Goal: Information Seeking & Learning: Learn about a topic

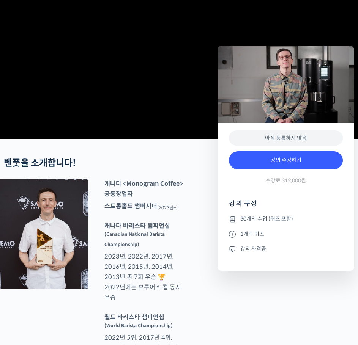
scroll to position [152, 0]
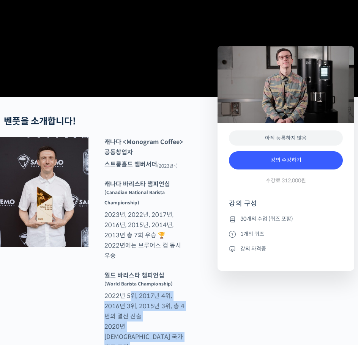
drag, startPoint x: 128, startPoint y: 175, endPoint x: 143, endPoint y: 225, distance: 52.2
click at [143, 270] on p "월드 바리스타 챔피언십 (World Barista Championship) 2022년 5위, 2017년 4위, 2016년 3위, 2015년 3…" at bounding box center [145, 326] width 88 height 113
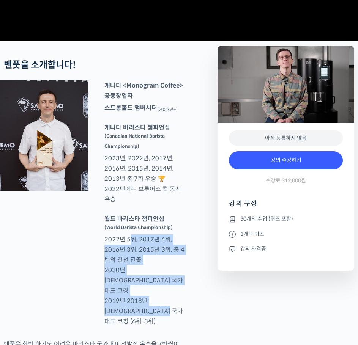
scroll to position [265, 0]
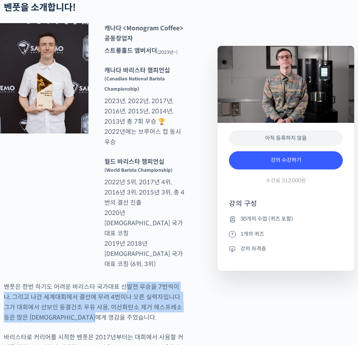
drag, startPoint x: 122, startPoint y: 147, endPoint x: 125, endPoint y: 132, distance: 15.6
click at [125, 282] on p "벤풋은 한번 하기도 어려운 바리스타 국가대표 선발전 우승을 7번씩이나, 그리고 나간 세계대회에서 결선에 무려 4번이나 오른 실력자입니다. 그가…" at bounding box center [94, 302] width 181 height 41
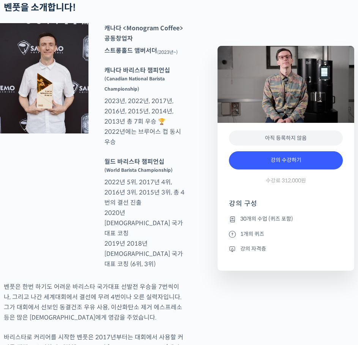
click at [97, 135] on div "캐나다 <Monogram Coffee> 공동창업자 스트롱홀드 앰버서더 (2023년~) 캐나다 바리스타 챔피언십 (Canadian Nationa…" at bounding box center [94, 147] width 189 height 248
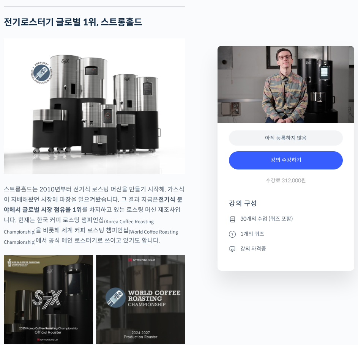
scroll to position [0, 0]
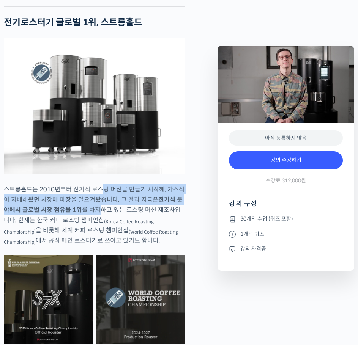
drag, startPoint x: 99, startPoint y: 182, endPoint x: 97, endPoint y: 196, distance: 13.7
click at [97, 196] on p "스트롱홀드는 2010년부터 전기식 로스팅 머신을 만들기 시작해, 가스식이 지배해왔던 시장에 파장을 일으켜왔습니다. 그 결과 지금은 전기식 분야…" at bounding box center [94, 214] width 181 height 61
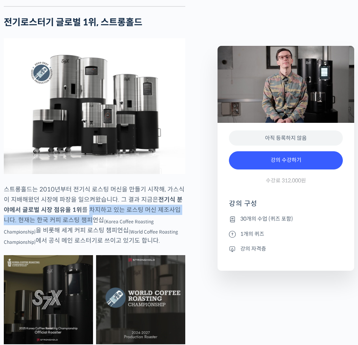
drag, startPoint x: 85, startPoint y: 214, endPoint x: 88, endPoint y: 199, distance: 14.9
click at [88, 199] on p "스트롱홀드는 2010년부터 전기식 로스팅 머신을 만들기 시작해, 가스식이 지배해왔던 시장에 파장을 일으켜왔습니다. 그 결과 지금은 전기식 분야…" at bounding box center [94, 214] width 181 height 61
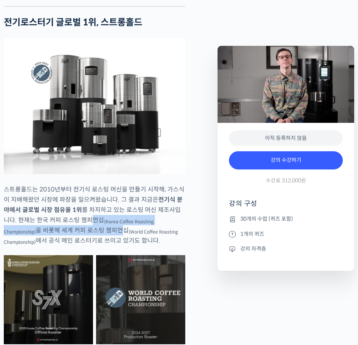
drag, startPoint x: 84, startPoint y: 218, endPoint x: 86, endPoint y: 209, distance: 8.6
click at [86, 209] on p "스트롱홀드는 2010년부터 전기식 로스팅 머신을 만들기 시작해, 가스식이 지배해왔던 시장에 파장을 일으켜왔습니다. 그 결과 지금은 전기식 분야…" at bounding box center [94, 214] width 181 height 61
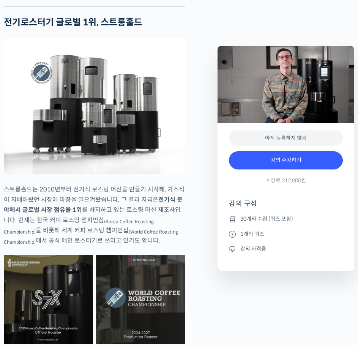
click at [85, 196] on p "스트롱홀드는 2010년부터 전기식 로스팅 머신을 만들기 시작해, 가스식이 지배해왔던 시장에 파장을 일으켜왔습니다. 그 결과 지금은 전기식 분야…" at bounding box center [94, 214] width 181 height 61
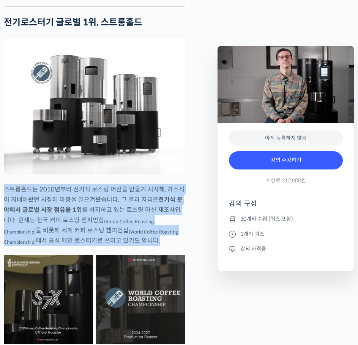
click at [85, 196] on p "스트롱홀드는 2010년부터 전기식 로스팅 머신을 만들기 시작해, 가스식이 지배해왔던 시장에 파장을 일으켜왔습니다. 그 결과 지금은 전기식 분야…" at bounding box center [94, 214] width 181 height 61
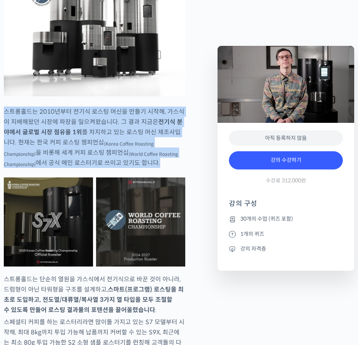
scroll to position [1252, 0]
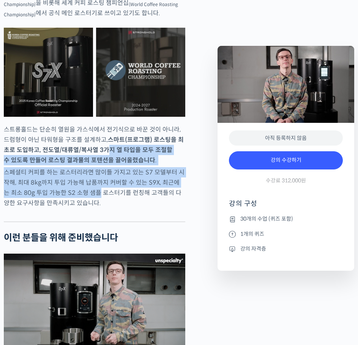
drag, startPoint x: 89, startPoint y: 185, endPoint x: 103, endPoint y: 140, distance: 47.3
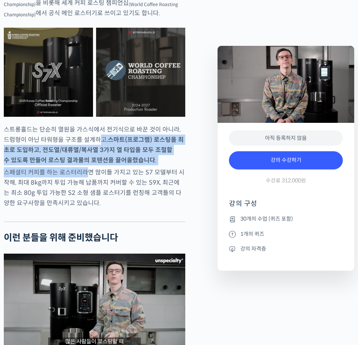
drag, startPoint x: 93, startPoint y: 130, endPoint x: 87, endPoint y: 158, distance: 28.7
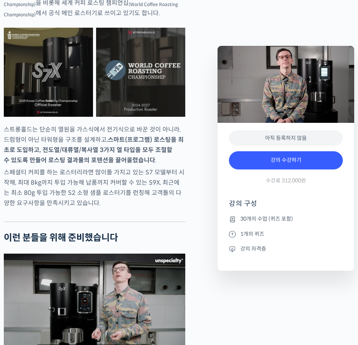
click at [83, 176] on p "스페셜티 커피를 하는 로스터리라면 많이들 가지고 있는 S7 모델부터 시작해, 최대 8kg까지 투입 가능해 납품까지 커버할 수 있는 S9X, 최…" at bounding box center [94, 187] width 181 height 41
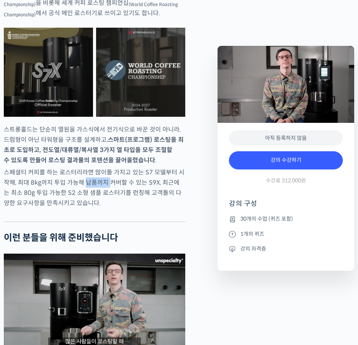
click at [83, 176] on p "스페셜티 커피를 하는 로스터리라면 많이들 가지고 있는 S7 모델부터 시작해, 최대 8kg까지 투입 가능해 납품까지 커버할 수 있는 S9X, 최…" at bounding box center [94, 187] width 181 height 41
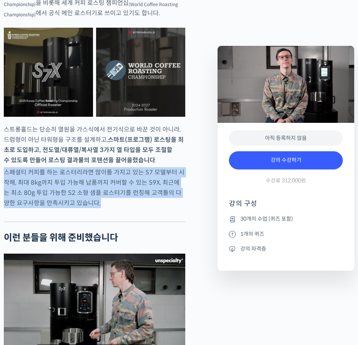
click at [83, 176] on p "스페셜티 커피를 하는 로스터리라면 많이들 가지고 있는 S7 모델부터 시작해, 최대 8kg까지 투입 가능해 납품까지 커버할 수 있는 S9X, 최…" at bounding box center [94, 187] width 181 height 41
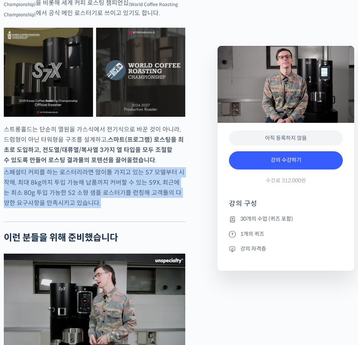
click at [83, 173] on p "스페셜티 커피를 하는 로스터리라면 많이들 가지고 있는 S7 모델부터 시작해, 최대 8kg까지 투입 가능해 납품까지 커버할 수 있는 S9X, 최…" at bounding box center [94, 187] width 181 height 41
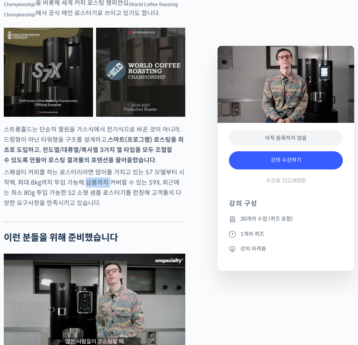
click at [83, 173] on p "스페셜티 커피를 하는 로스터리라면 많이들 가지고 있는 S7 모델부터 시작해, 최대 8kg까지 투입 가능해 납품까지 커버할 수 있는 S9X, 최…" at bounding box center [94, 187] width 181 height 41
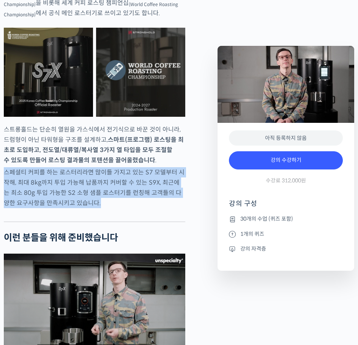
click at [83, 173] on p "스페셜티 커피를 하는 로스터리라면 많이들 가지고 있는 S7 모델부터 시작해, 최대 8kg까지 투입 가능해 납품까지 커버할 수 있는 S9X, 최…" at bounding box center [94, 187] width 181 height 41
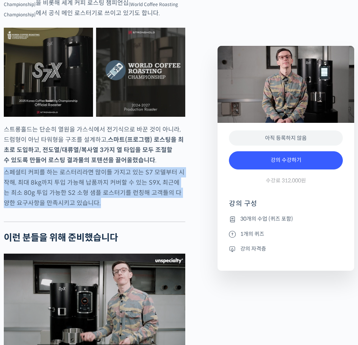
click at [83, 173] on p "스페셜티 커피를 하는 로스터리라면 많이들 가지고 있는 S7 모델부터 시작해, 최대 8kg까지 투입 가능해 납품까지 커버할 수 있는 S9X, 최…" at bounding box center [94, 187] width 181 height 41
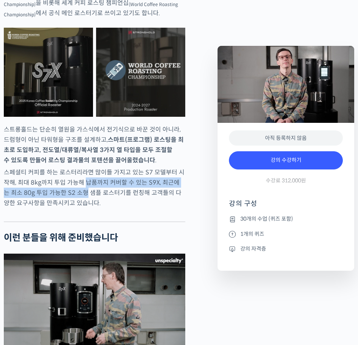
drag, startPoint x: 83, startPoint y: 173, endPoint x: 72, endPoint y: 186, distance: 16.9
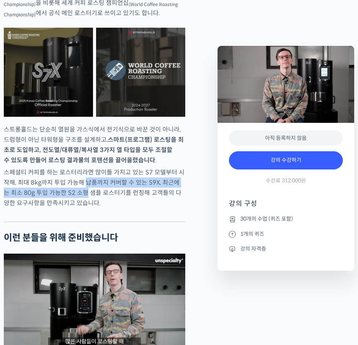
click at [72, 186] on p "스페셜티 커피를 하는 로스터리라면 많이들 가지고 있는 S7 모델부터 시작해, 최대 8kg까지 투입 가능해 납품까지 커버할 수 있는 S9X, 최…" at bounding box center [94, 187] width 181 height 41
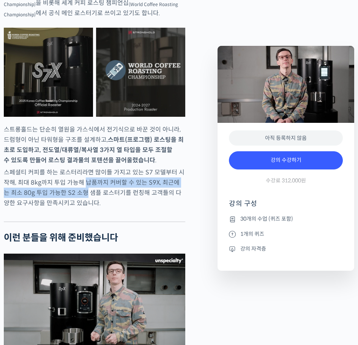
click at [72, 186] on p "스페셜티 커피를 하는 로스터리라면 많이들 가지고 있는 S7 모델부터 시작해, 최대 8kg까지 투입 가능해 납품까지 커버할 수 있는 S9X, 최…" at bounding box center [94, 187] width 181 height 41
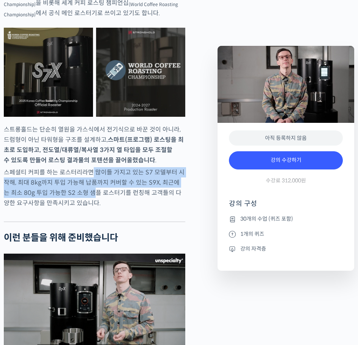
drag, startPoint x: 84, startPoint y: 187, endPoint x: 91, endPoint y: 165, distance: 24.0
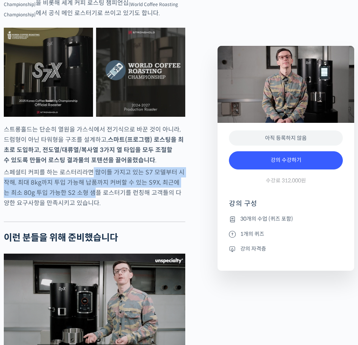
click at [91, 167] on p "스페셜티 커피를 하는 로스터리라면 많이들 가지고 있는 S7 모델부터 시작해, 최대 8kg까지 투입 가능해 납품까지 커버할 수 있는 S9X, 최…" at bounding box center [94, 187] width 181 height 41
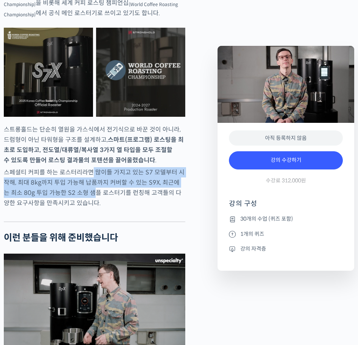
click at [91, 167] on p "스페셜티 커피를 하는 로스터리라면 많이들 가지고 있는 S7 모델부터 시작해, 최대 8kg까지 투입 가능해 납품까지 커버할 수 있는 S9X, 최…" at bounding box center [94, 187] width 181 height 41
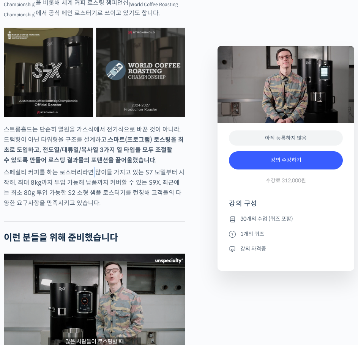
click at [91, 167] on p "스페셜티 커피를 하는 로스터리라면 많이들 가지고 있는 S7 모델부터 시작해, 최대 8kg까지 투입 가능해 납품까지 커버할 수 있는 S9X, 최…" at bounding box center [94, 187] width 181 height 41
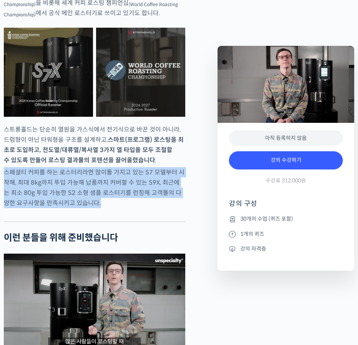
click at [91, 167] on p "스페셜티 커피를 하는 로스터리라면 많이들 가지고 있는 S7 모델부터 시작해, 최대 8kg까지 투입 가능해 납품까지 커버할 수 있는 S9X, 최…" at bounding box center [94, 187] width 181 height 41
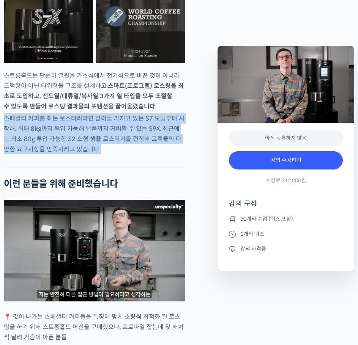
scroll to position [1441, 0]
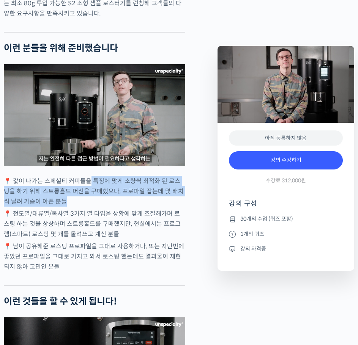
drag, startPoint x: 89, startPoint y: 178, endPoint x: 88, endPoint y: 192, distance: 14.0
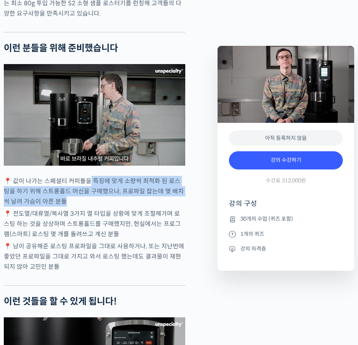
click at [88, 192] on p "📍 값이 나가는 스페셜티 커피들을 특징에 맞게 소량씩 최적화 된 로스팅을 하기 위해 스트롱홀드 머신을 구매했으나, 프로파일 잡는데 몇 배치씩 …" at bounding box center [94, 191] width 181 height 31
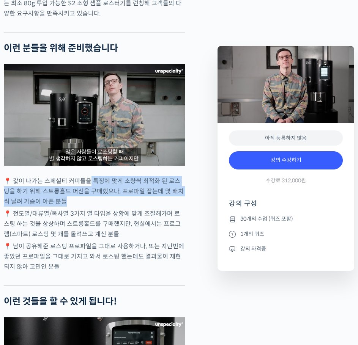
click at [88, 192] on p "📍 값이 나가는 스페셜티 커피들을 특징에 맞게 소량씩 최적화 된 로스팅을 하기 위해 스트롱홀드 머신을 구매했으나, 프로파일 잡는데 몇 배치씩 …" at bounding box center [94, 191] width 181 height 31
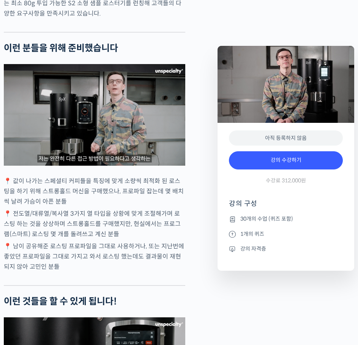
click at [88, 192] on p "📍 값이 나가는 스페셜티 커피들을 특징에 맞게 소량씩 최적화 된 로스팅을 하기 위해 스트롱홀드 머신을 구매했으나, 프로파일 잡는데 몇 배치씩 …" at bounding box center [94, 191] width 181 height 31
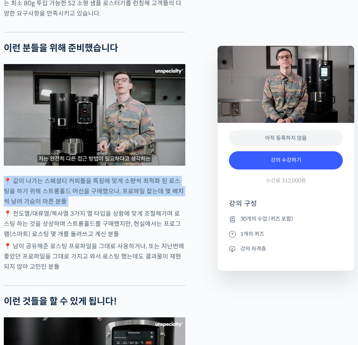
click at [88, 192] on p "📍 값이 나가는 스페셜티 커피들을 특징에 맞게 소량씩 최적화 된 로스팅을 하기 위해 스트롱홀드 머신을 구매했으나, 프로파일 잡는데 몇 배치씩 …" at bounding box center [94, 191] width 181 height 31
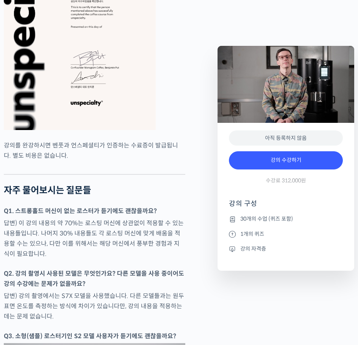
scroll to position [2920, 0]
